Goal: Find specific page/section: Find specific page/section

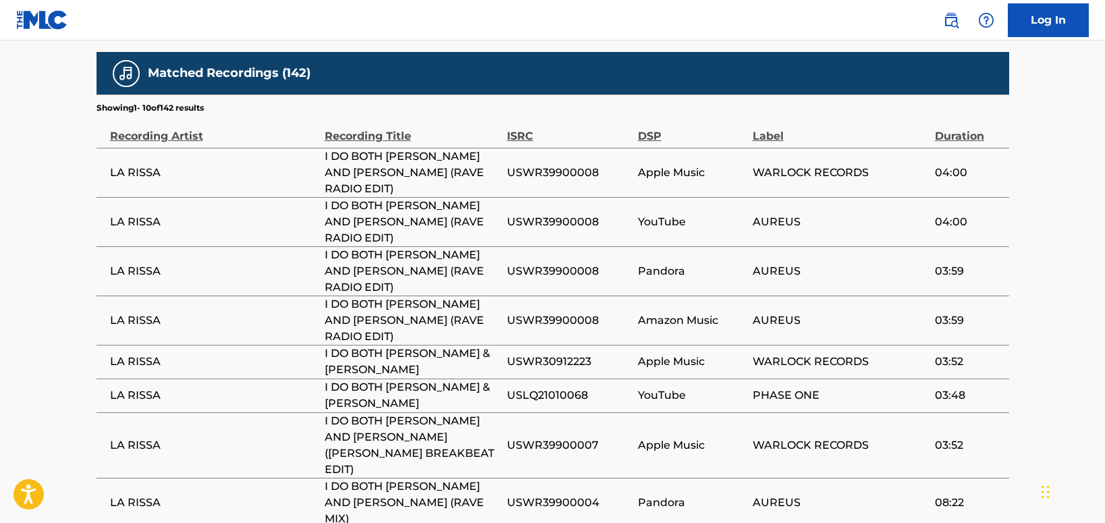
scroll to position [732, 0]
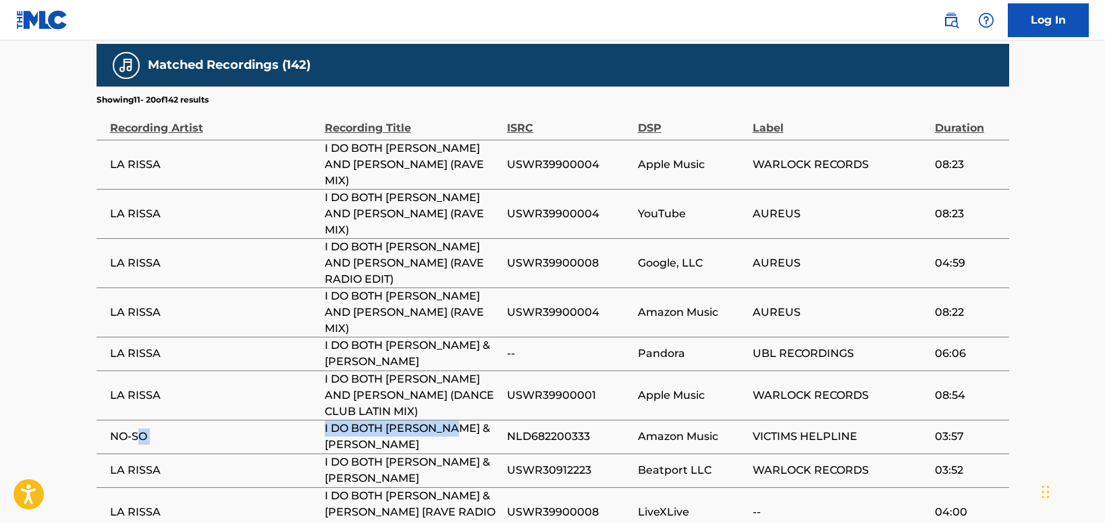
drag, startPoint x: 458, startPoint y: 328, endPoint x: 141, endPoint y: 328, distance: 317.2
click at [141, 420] on tr "NO-SO I DO BOTH [PERSON_NAME] & [PERSON_NAME] NLD682200333 Amazon Music VICTIMS…" at bounding box center [553, 437] width 913 height 34
click at [108, 420] on td "NO-SO" at bounding box center [211, 437] width 228 height 34
drag, startPoint x: 109, startPoint y: 327, endPoint x: 470, endPoint y: 321, distance: 361.1
click at [470, 420] on tr "NO-SO I DO BOTH [PERSON_NAME] & [PERSON_NAME] NLD682200333 Amazon Music VICTIMS…" at bounding box center [553, 437] width 913 height 34
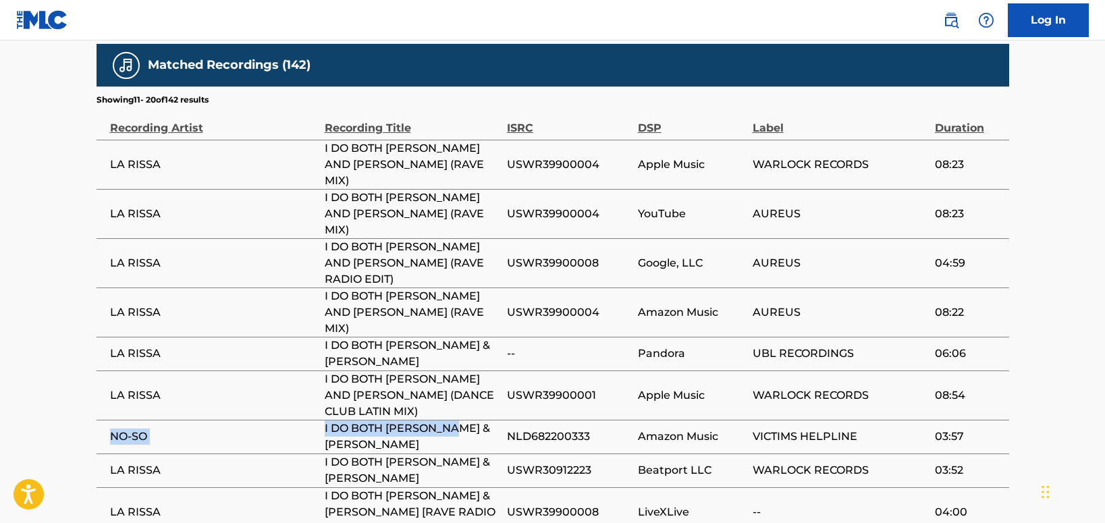
copy tr "NO-SO I DO BOTH [PERSON_NAME] & [PERSON_NAME]"
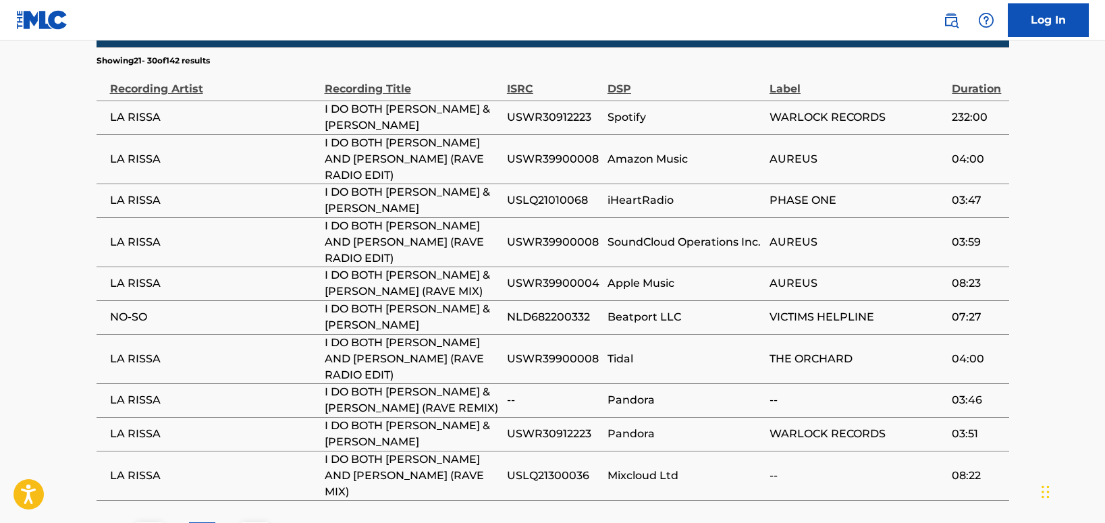
scroll to position [773, 0]
